Goal: Find specific page/section: Find specific page/section

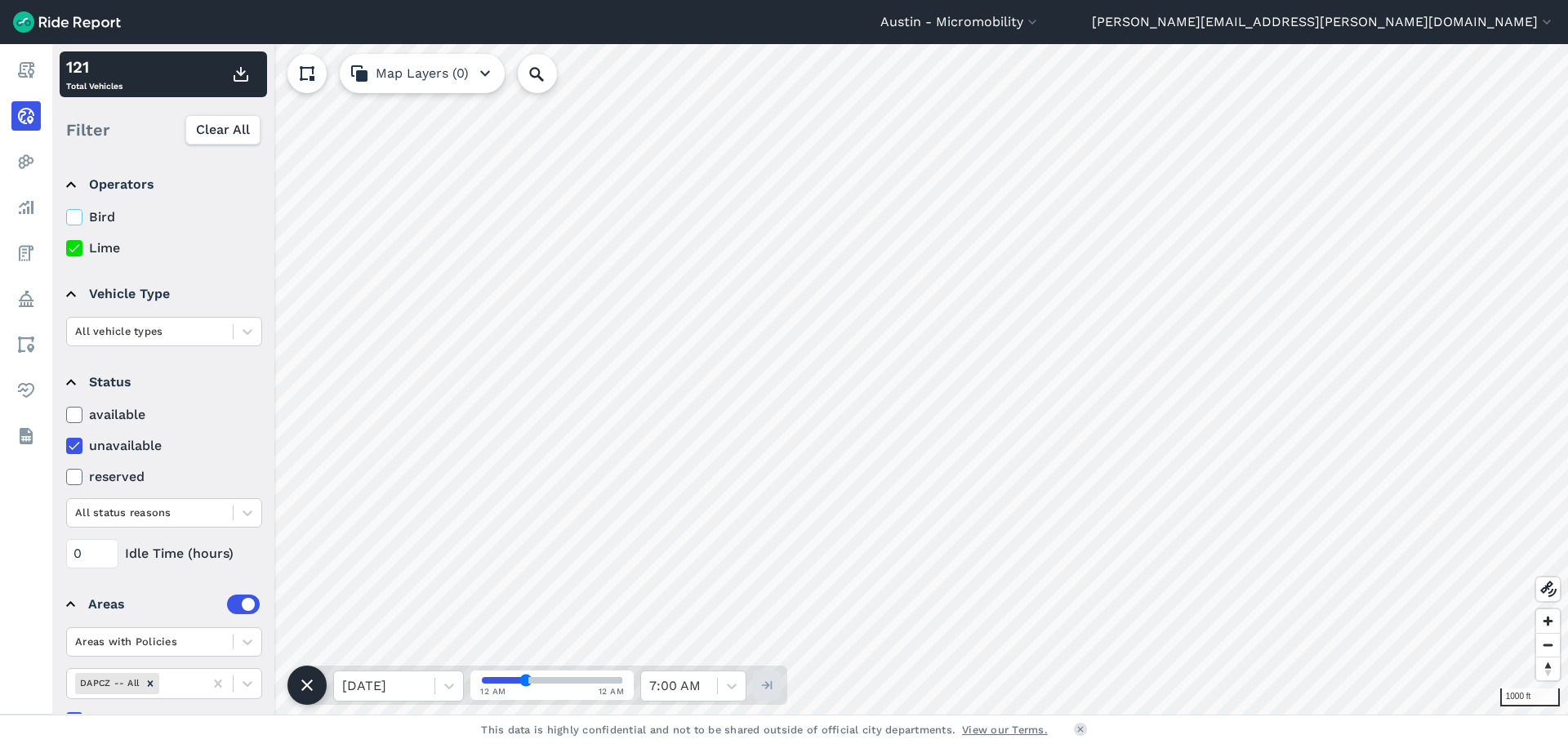
scroll to position [42, 0]
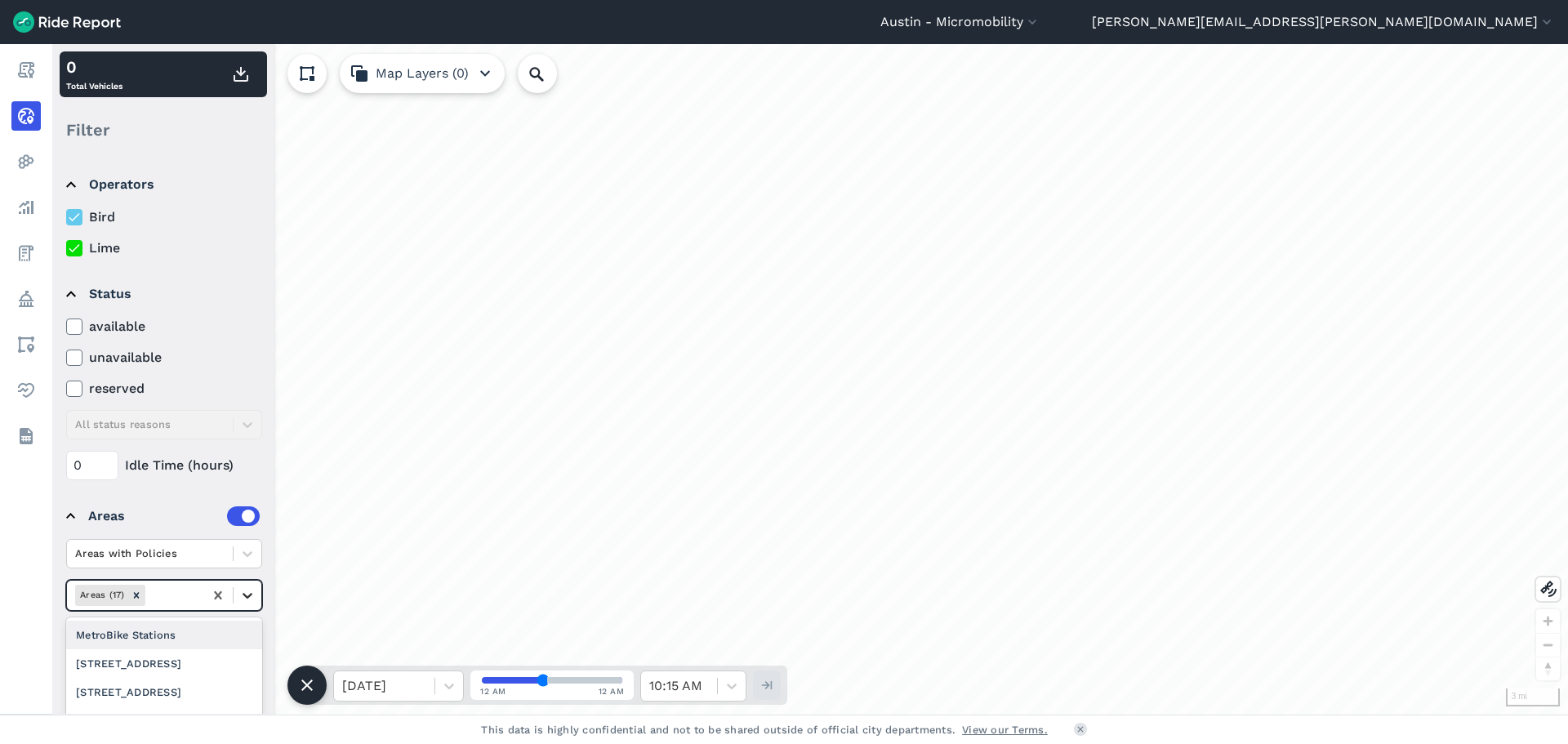
click at [259, 593] on div at bounding box center [248, 596] width 28 height 28
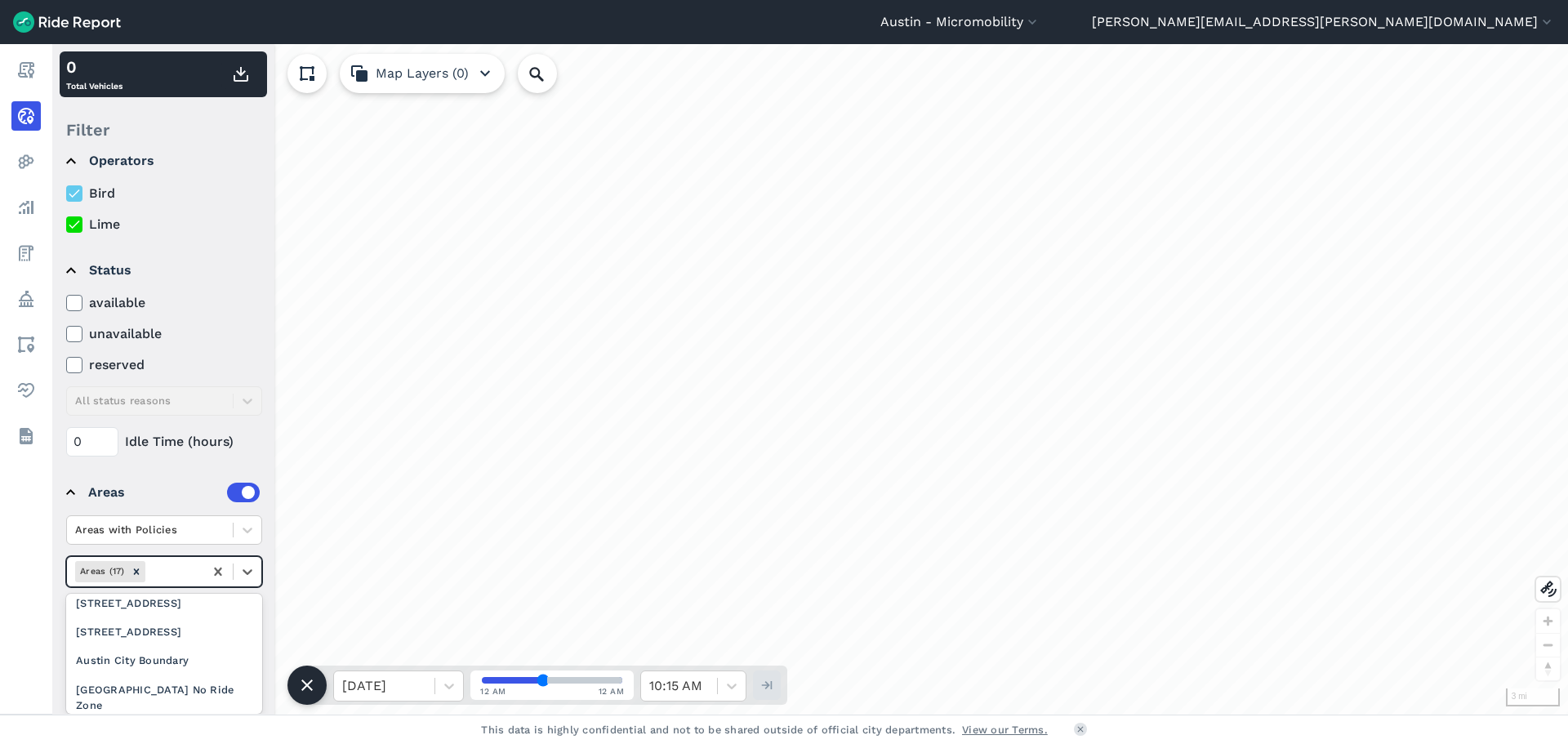
scroll to position [326, 0]
click at [200, 636] on div "DAPCZ -- All" at bounding box center [164, 632] width 196 height 28
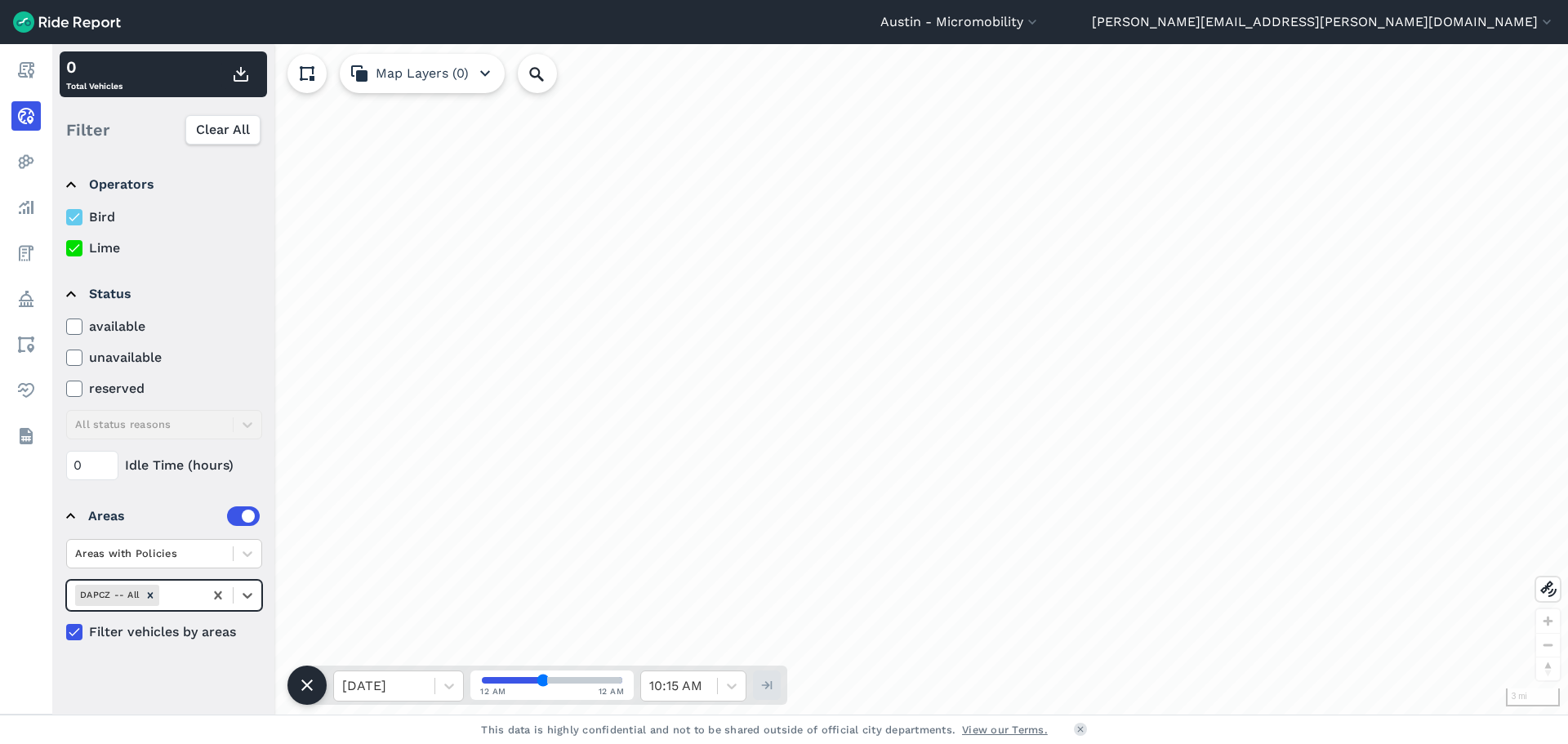
scroll to position [0, 0]
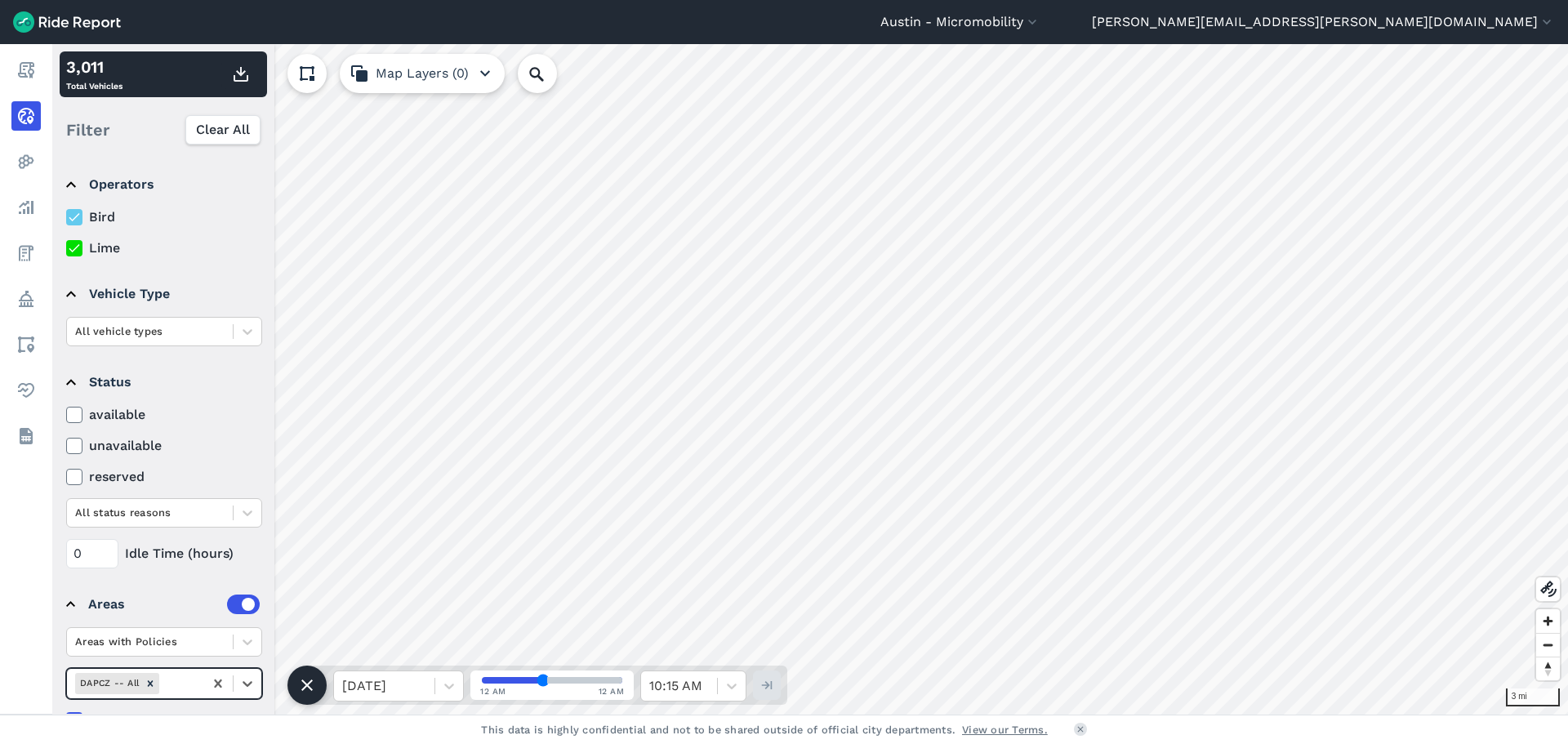
click at [79, 218] on icon at bounding box center [75, 217] width 15 height 17
click at [66, 218] on input "Bird" at bounding box center [66, 212] width 0 height 11
click at [68, 246] on icon at bounding box center [75, 249] width 15 height 17
click at [66, 246] on input "Lime" at bounding box center [66, 244] width 0 height 11
click at [70, 216] on icon at bounding box center [75, 217] width 15 height 17
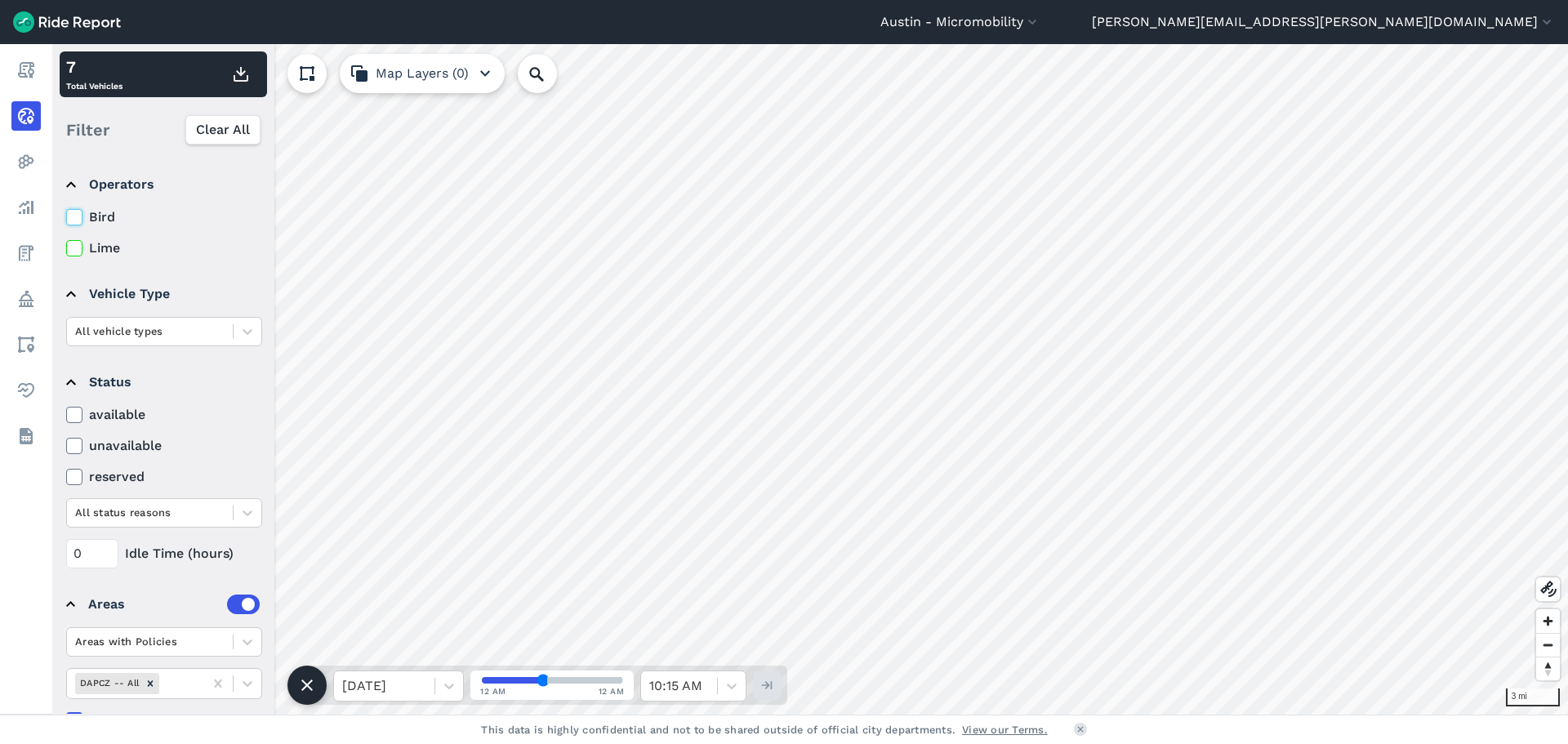
click at [66, 216] on input "Bird" at bounding box center [66, 212] width 0 height 11
drag, startPoint x: 536, startPoint y: 679, endPoint x: 501, endPoint y: 682, distance: 35.1
click at [501, 682] on input "range" at bounding box center [551, 680] width 140 height 7
drag, startPoint x: 503, startPoint y: 678, endPoint x: 554, endPoint y: 674, distance: 51.2
click at [554, 677] on input "range" at bounding box center [551, 680] width 140 height 7
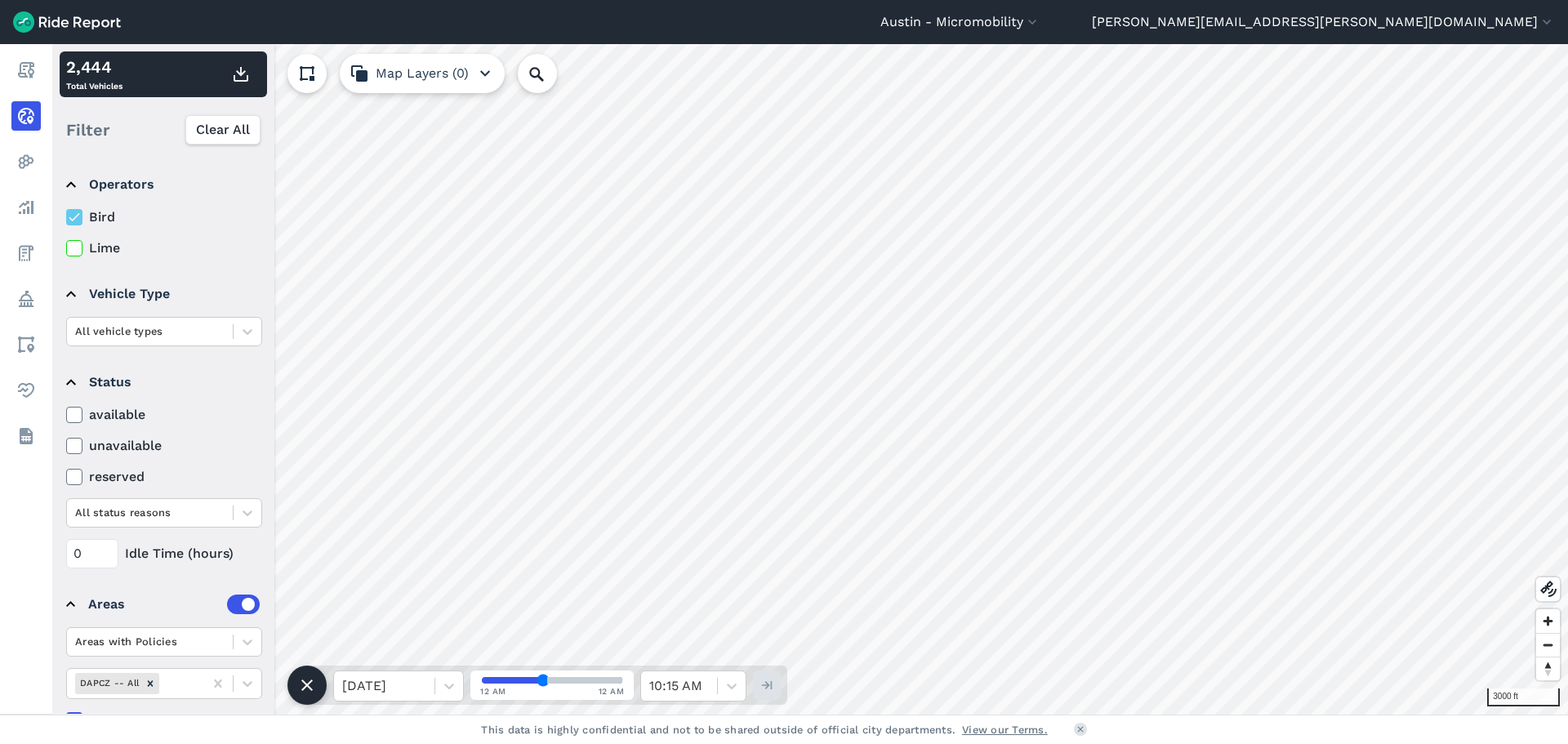
click at [79, 251] on icon at bounding box center [75, 249] width 15 height 17
click at [66, 249] on input "Lime" at bounding box center [66, 244] width 0 height 11
click at [79, 214] on use at bounding box center [74, 217] width 11 height 8
click at [66, 214] on input "Bird" at bounding box center [66, 212] width 0 height 11
drag, startPoint x: 543, startPoint y: 680, endPoint x: 500, endPoint y: 686, distance: 43.4
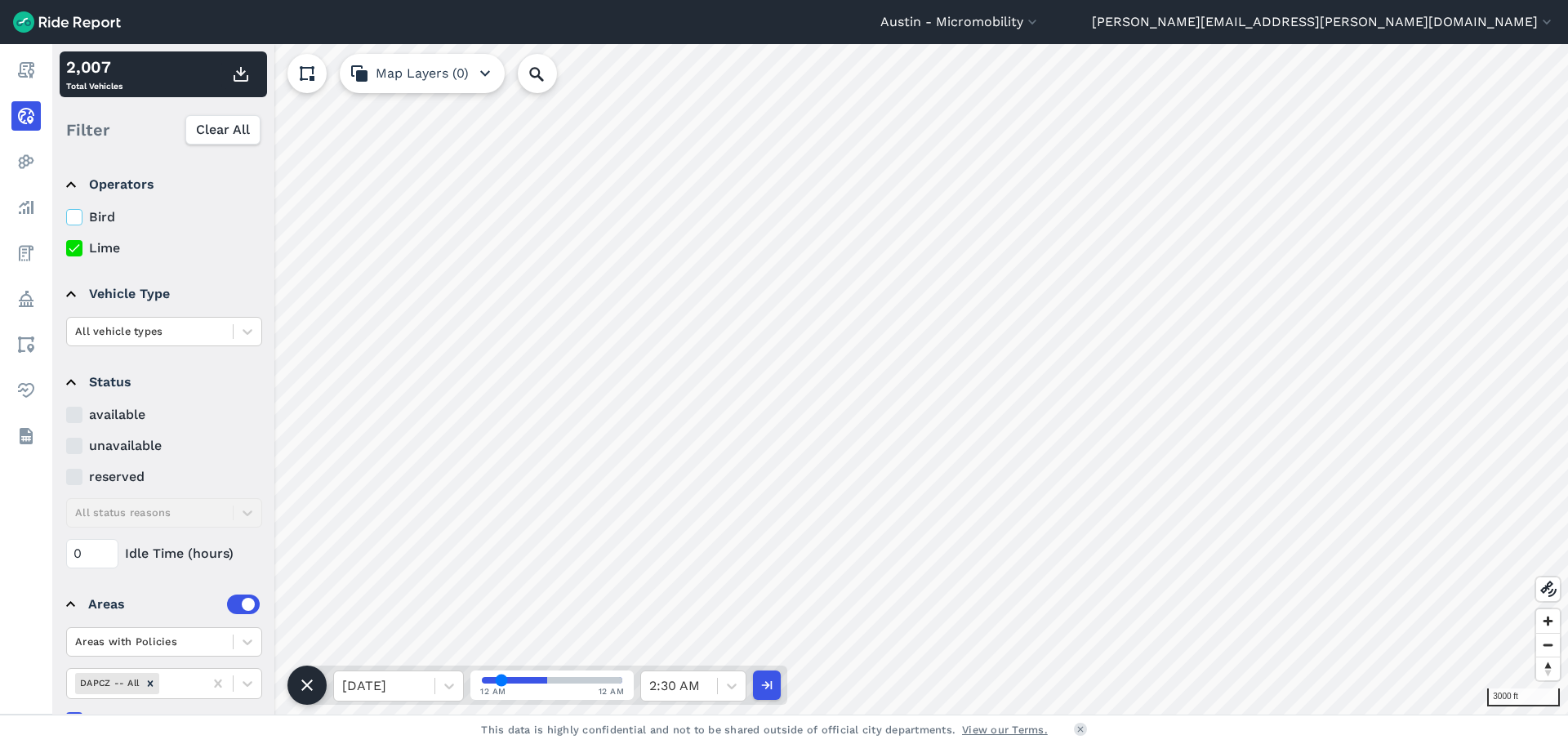
click at [500, 684] on input "range" at bounding box center [551, 680] width 140 height 7
drag, startPoint x: 500, startPoint y: 679, endPoint x: 547, endPoint y: 683, distance: 47.2
type input "41"
click at [547, 683] on input "range" at bounding box center [551, 680] width 140 height 7
